Goal: Transaction & Acquisition: Purchase product/service

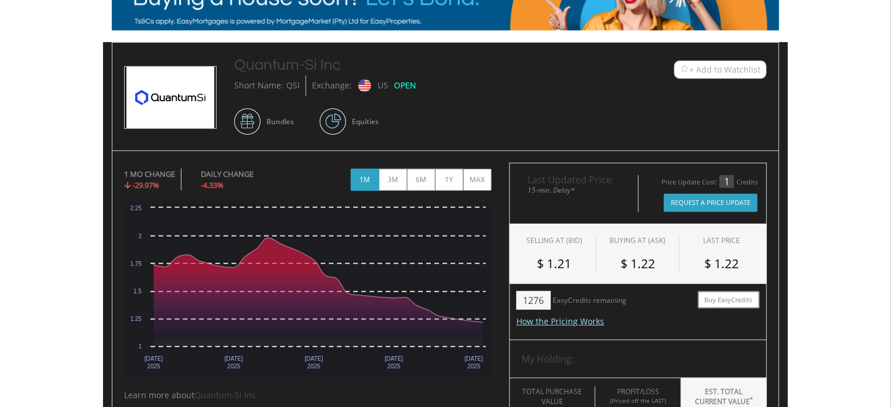
scroll to position [59, 0]
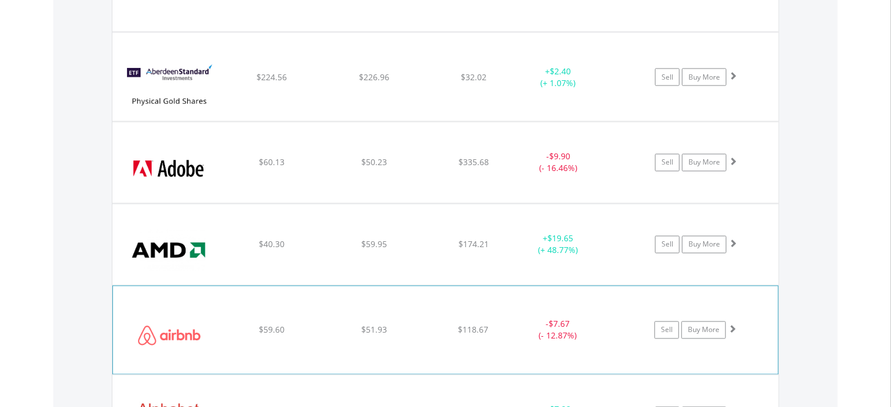
scroll to position [1101, 0]
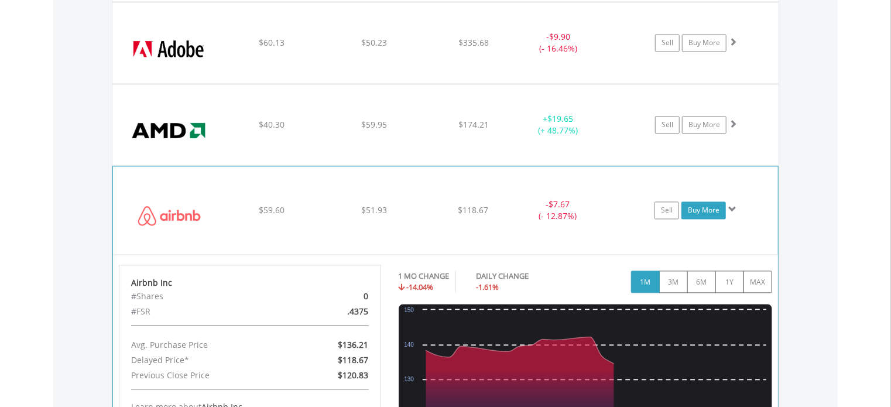
click at [702, 205] on link "Buy More" at bounding box center [703, 211] width 44 height 18
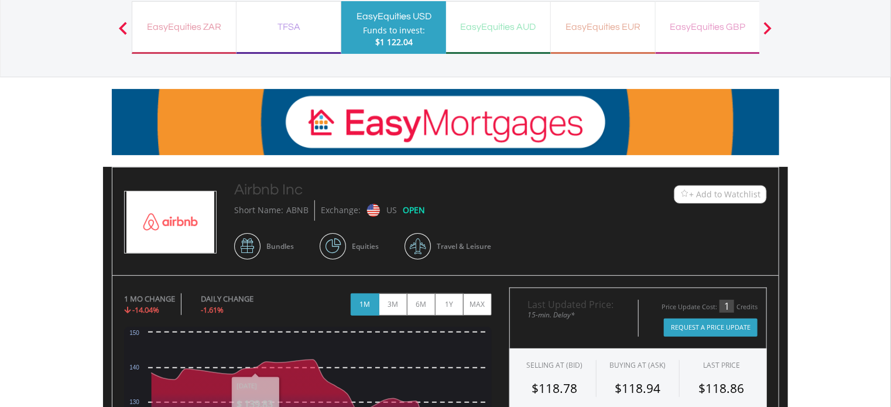
scroll to position [355, 0]
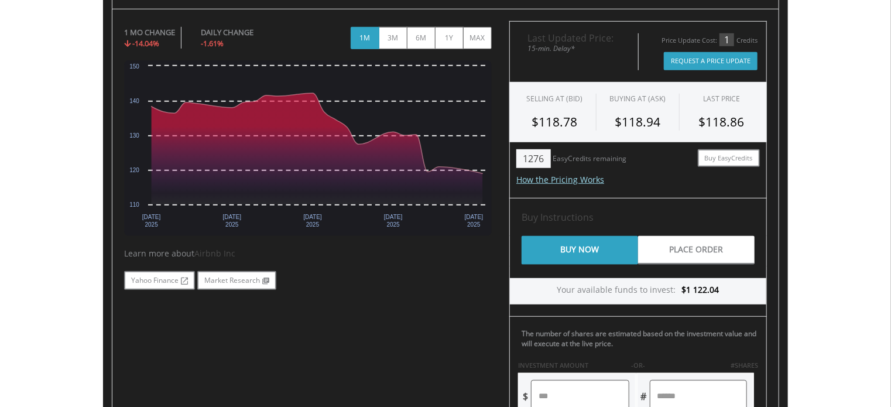
click at [681, 60] on button "Request A Price Update" at bounding box center [711, 61] width 94 height 18
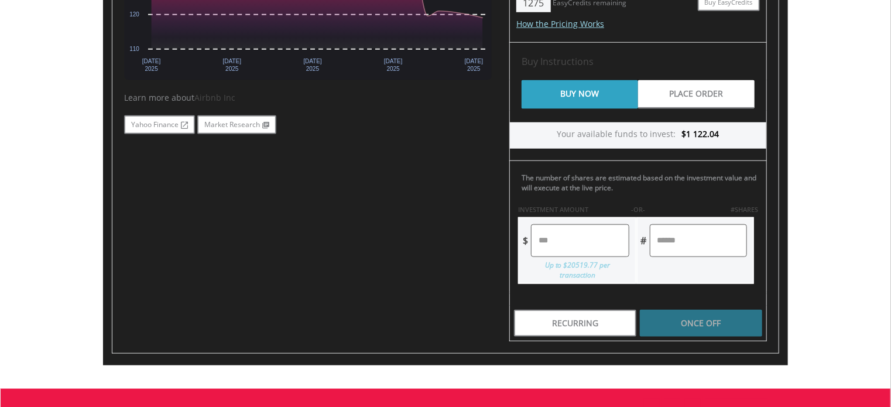
scroll to position [531, 0]
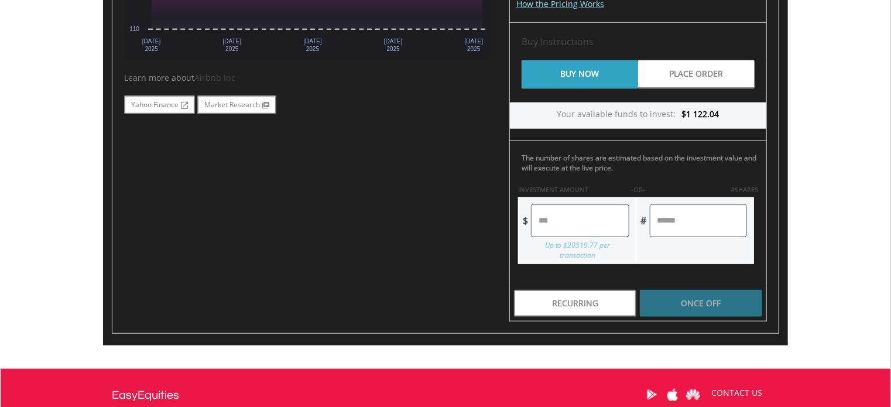
click at [568, 221] on input "number" at bounding box center [580, 220] width 98 height 33
type input "*"
type input "****"
type input "******"
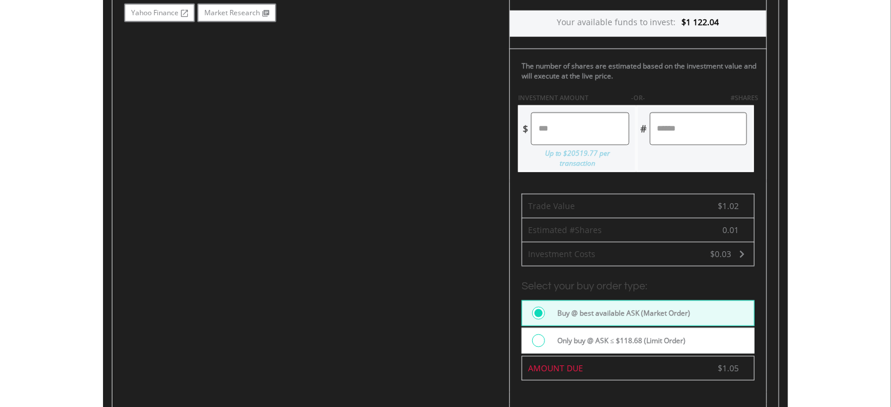
scroll to position [765, 0]
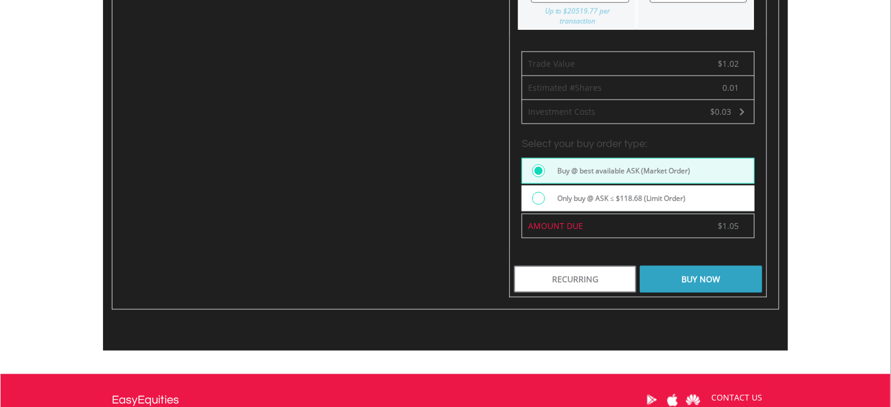
click at [706, 272] on div "Buy Now" at bounding box center [701, 279] width 122 height 27
